Goal: Obtain resource: Download file/media

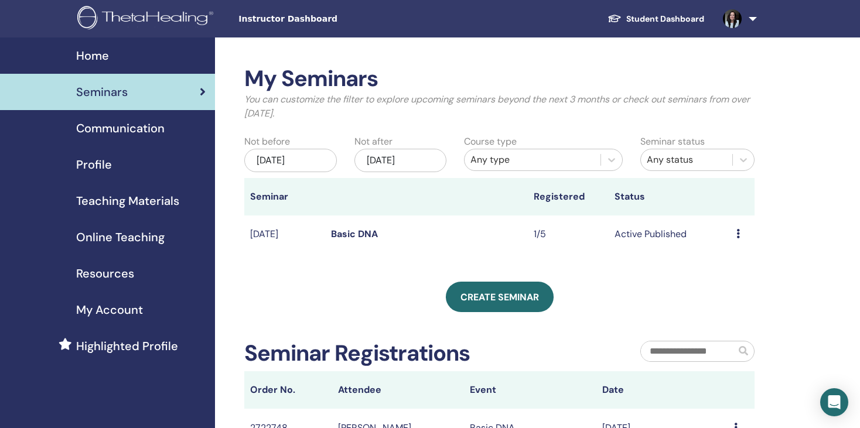
click at [88, 270] on span "Resources" at bounding box center [105, 274] width 58 height 18
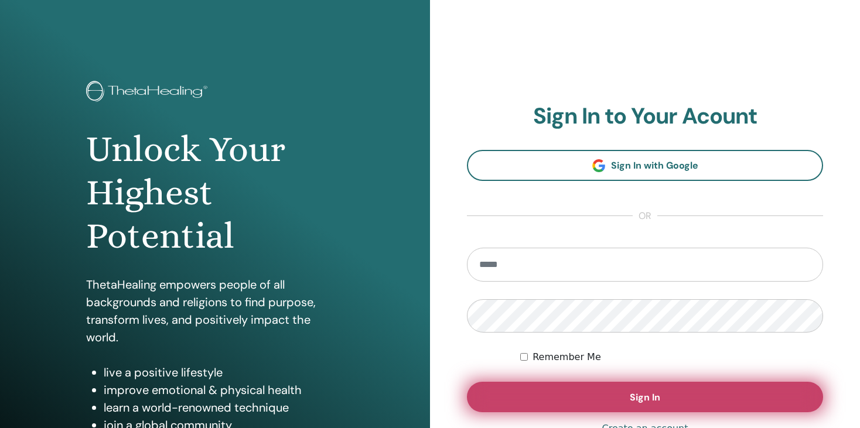
type input "**********"
click at [642, 392] on span "Sign In" at bounding box center [645, 398] width 30 height 12
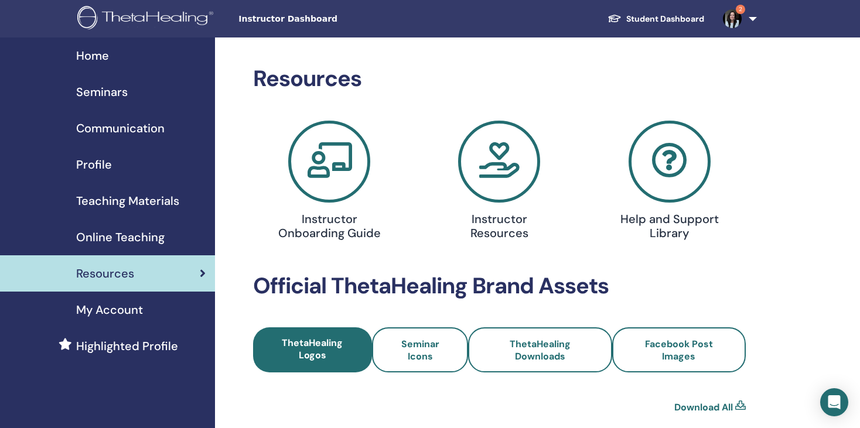
click at [503, 176] on icon at bounding box center [499, 162] width 82 height 82
click at [736, 19] on img at bounding box center [732, 18] width 19 height 19
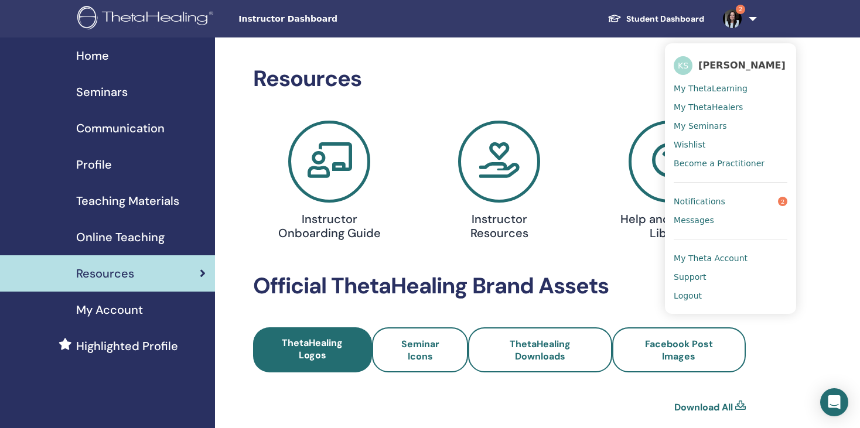
click at [713, 201] on span "Notifications" at bounding box center [700, 201] width 52 height 11
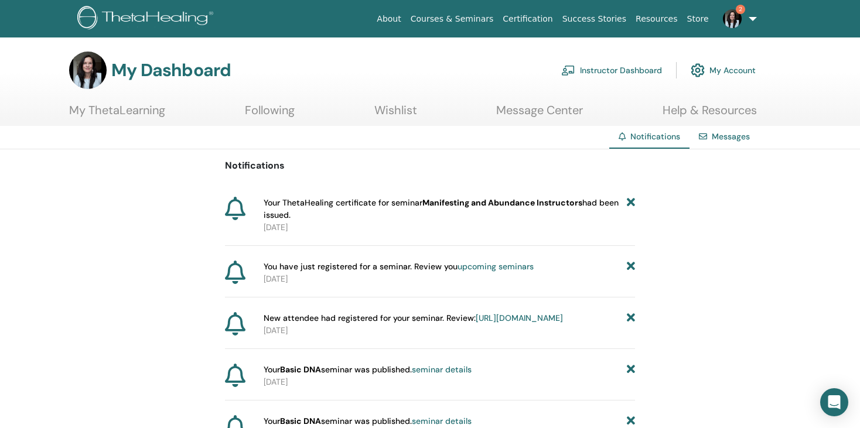
click at [543, 210] on span "Your ThetaHealing certificate for seminar Manifesting and Abundance Instructors…" at bounding box center [445, 209] width 363 height 25
click at [508, 205] on b "Manifesting and Abundance Instructors" at bounding box center [503, 203] width 160 height 11
click at [281, 211] on span "Your ThetaHealing certificate for seminar Manifesting and Abundance Instructors…" at bounding box center [445, 209] width 363 height 25
drag, startPoint x: 576, startPoint y: 211, endPoint x: 496, endPoint y: 207, distance: 79.8
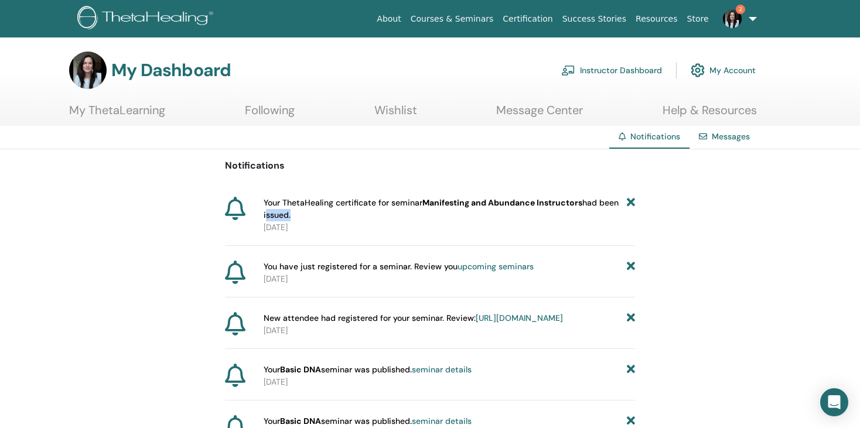
click at [496, 207] on span "Your ThetaHealing certificate for seminar Manifesting and Abundance Instructors…" at bounding box center [445, 209] width 363 height 25
click at [285, 215] on span "Your ThetaHealing certificate for seminar Manifesting and Abundance Instructors…" at bounding box center [445, 209] width 363 height 25
click at [266, 202] on div "Your ThetaHealing certificate for seminar Manifesting and Abundance Instructors…" at bounding box center [447, 215] width 376 height 37
drag, startPoint x: 266, startPoint y: 202, endPoint x: 302, endPoint y: 220, distance: 40.4
click at [302, 220] on div "Your ThetaHealing certificate for seminar Manifesting and Abundance Instructors…" at bounding box center [447, 215] width 376 height 37
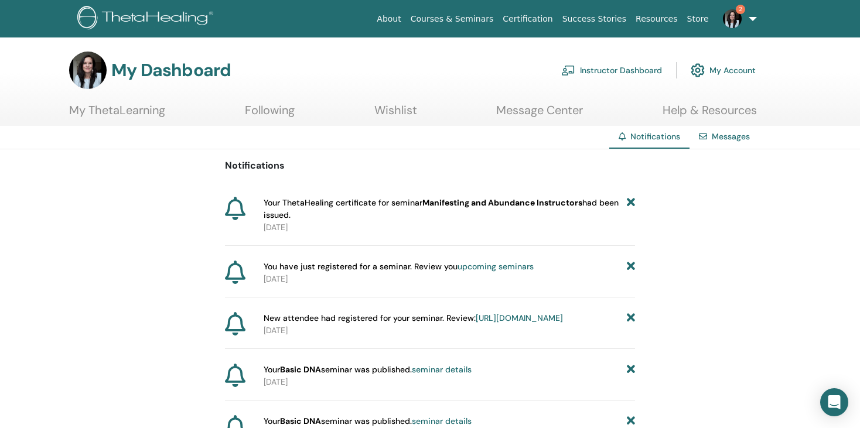
drag, startPoint x: 266, startPoint y: 203, endPoint x: 297, endPoint y: 213, distance: 33.2
click at [297, 213] on span "Your ThetaHealing certificate for seminar Manifesting and Abundance Instructors…" at bounding box center [445, 209] width 363 height 25
copy span "Your ThetaHealing certificate for seminar Manifesting and Abundance Instructors…"
click at [557, 19] on link "Certification" at bounding box center [527, 19] width 59 height 22
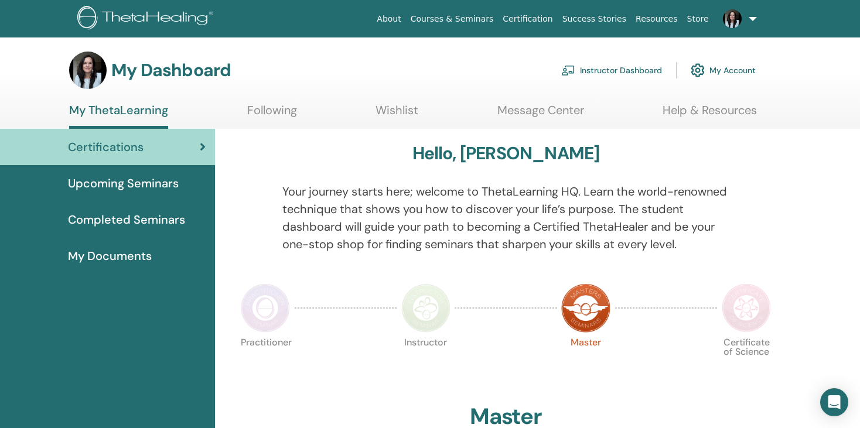
click at [110, 256] on span "My Documents" at bounding box center [110, 256] width 84 height 18
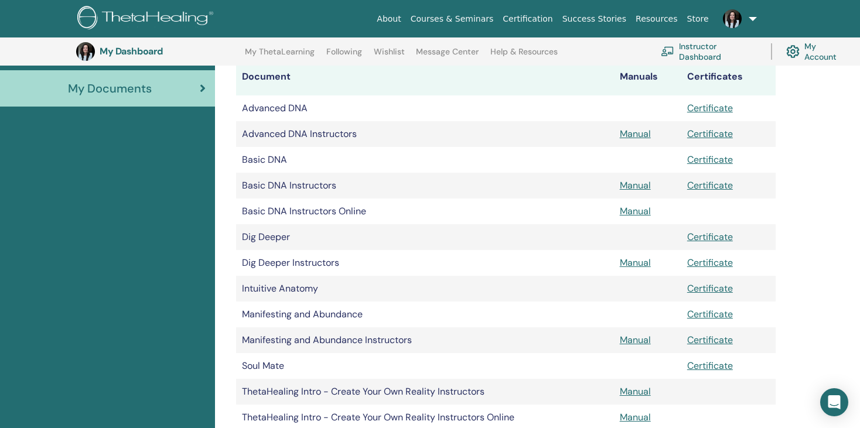
scroll to position [195, 0]
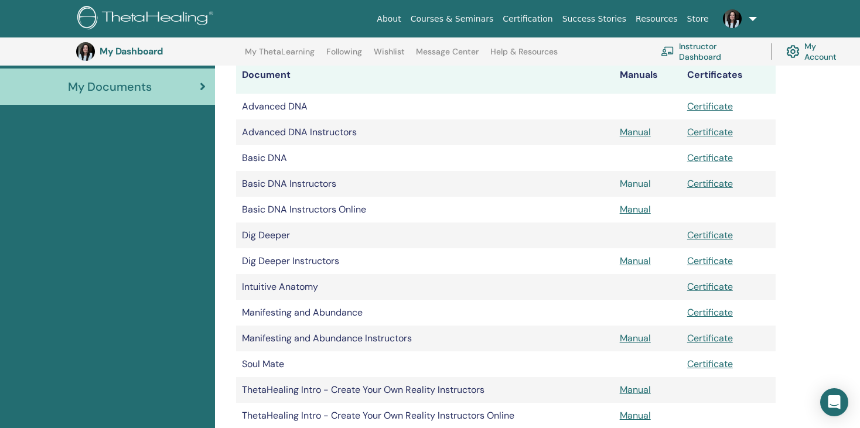
click at [633, 185] on link "Manual" at bounding box center [635, 184] width 31 height 12
